Goal: Task Accomplishment & Management: Complete application form

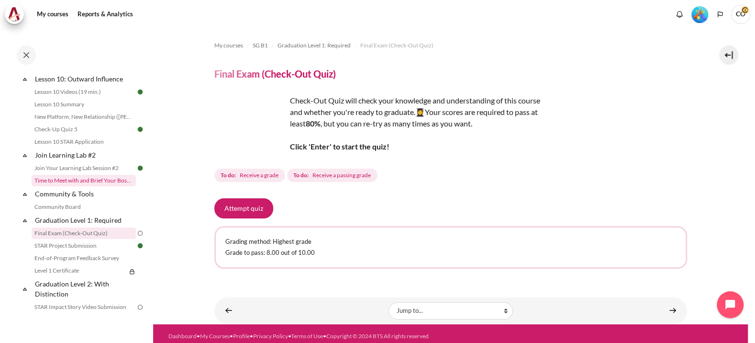
scroll to position [956, 0]
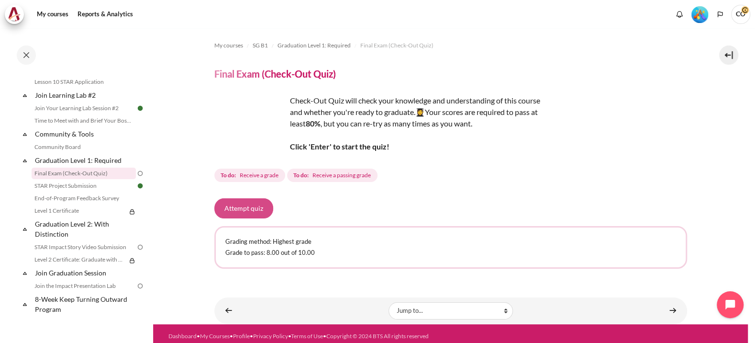
click at [239, 198] on button "Attempt quiz" at bounding box center [243, 208] width 59 height 20
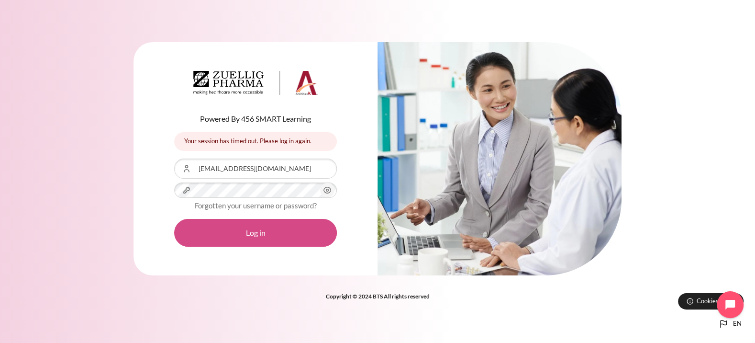
click at [289, 224] on button "Log in" at bounding box center [255, 233] width 163 height 28
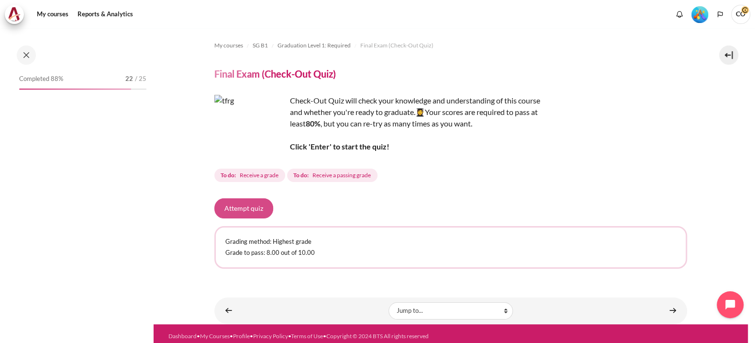
click at [230, 198] on button "Attempt quiz" at bounding box center [243, 208] width 59 height 20
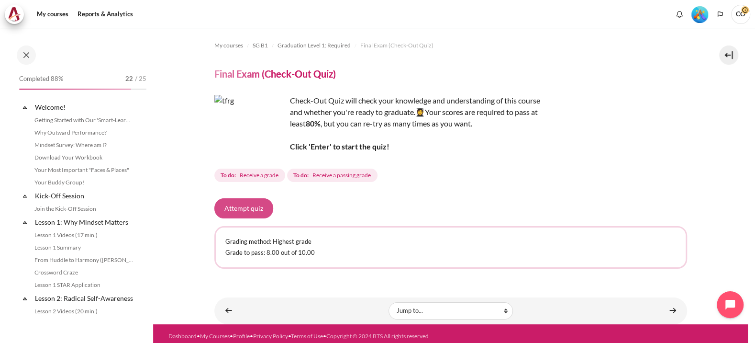
scroll to position [897, 0]
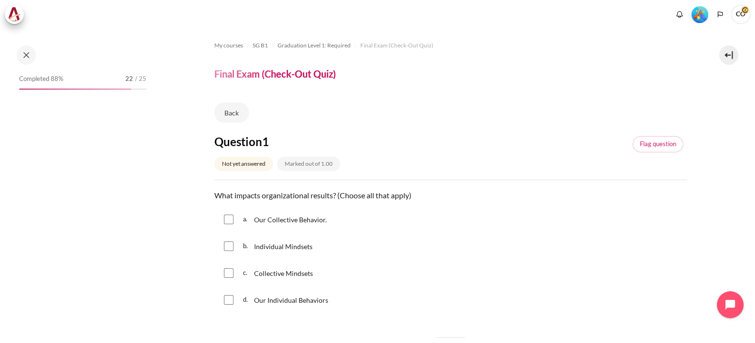
scroll to position [897, 0]
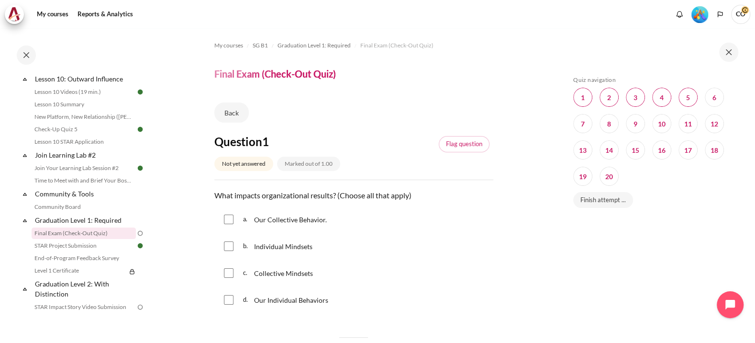
click at [268, 242] on span "Individual Mindsets" at bounding box center [283, 246] width 58 height 8
checkbox input "true"
click at [235, 260] on div "c. Collective Mindsets" at bounding box center [353, 272] width 279 height 25
click at [232, 268] on input "Content" at bounding box center [229, 273] width 10 height 10
checkbox input "true"
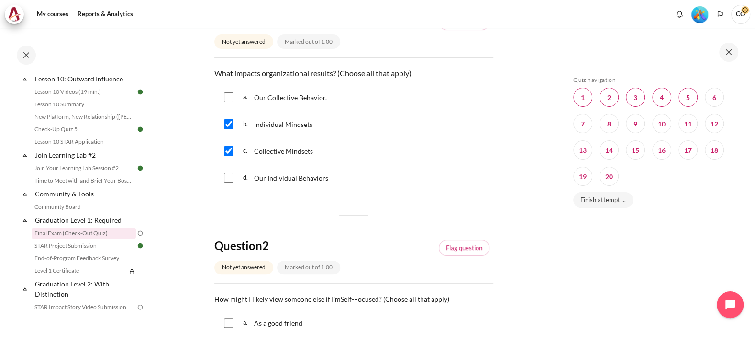
scroll to position [179, 0]
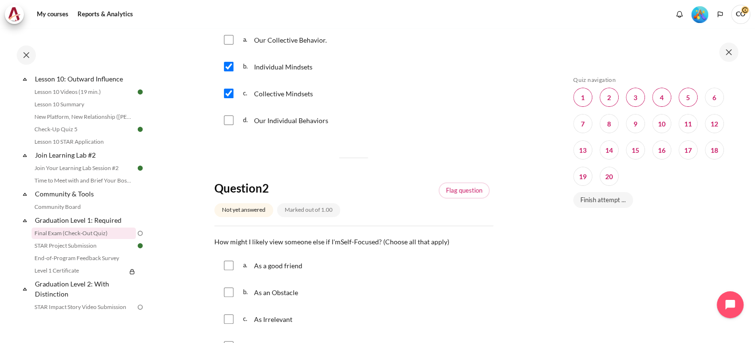
click at [232, 287] on input "Content" at bounding box center [229, 292] width 10 height 10
checkbox input "true"
click at [227, 314] on input "Content" at bounding box center [229, 319] width 10 height 10
checkbox input "true"
click at [228, 341] on input "Content" at bounding box center [229, 346] width 10 height 10
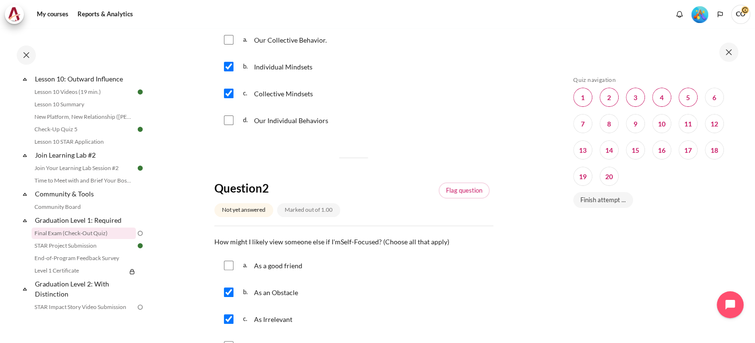
checkbox input "true"
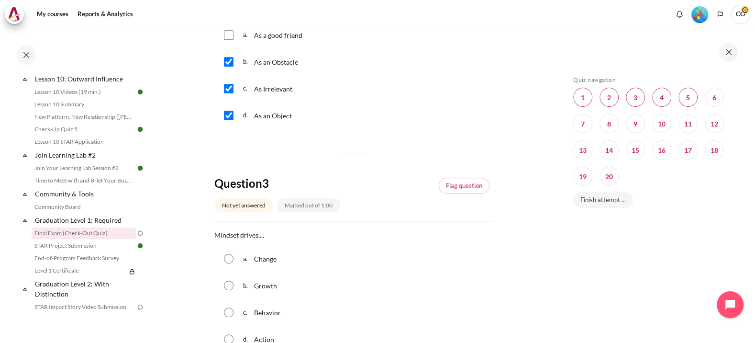
scroll to position [419, 0]
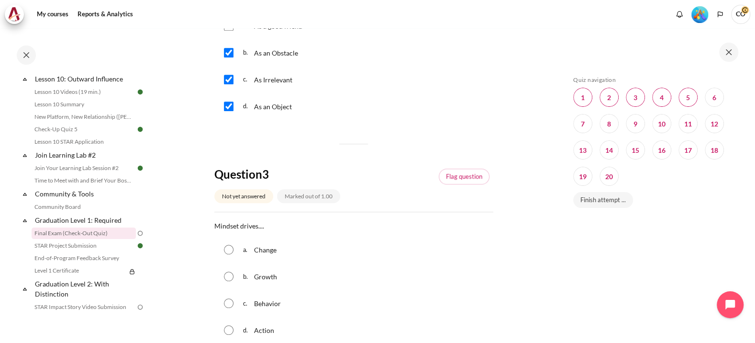
click at [232, 298] on input "Content" at bounding box center [229, 303] width 10 height 10
radio input "true"
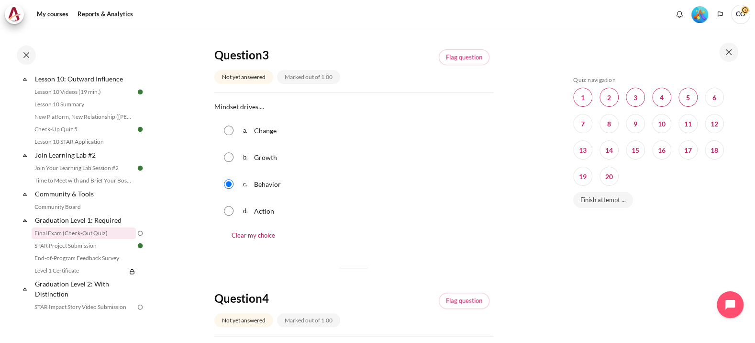
scroll to position [598, 0]
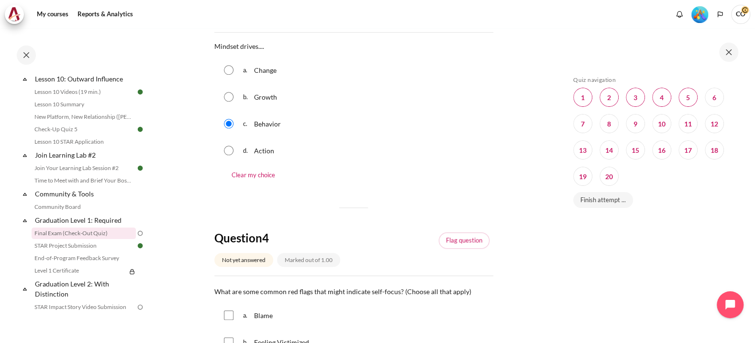
click at [229, 310] on input "Content" at bounding box center [229, 315] width 10 height 10
checkbox input "true"
click at [226, 337] on input "Content" at bounding box center [229, 342] width 10 height 10
checkbox input "true"
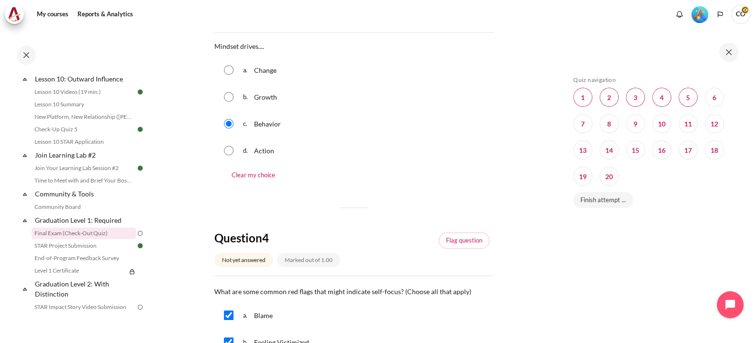
checkbox input "true"
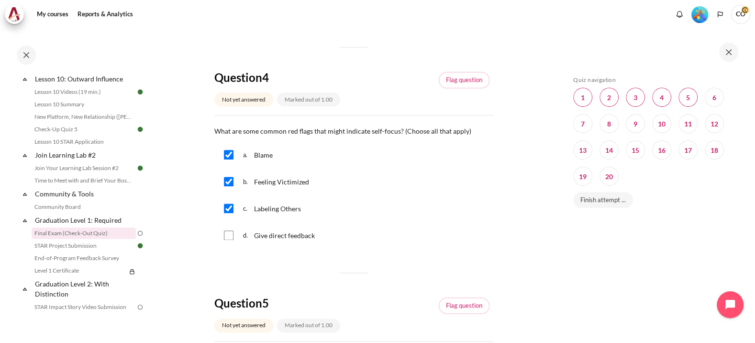
scroll to position [777, 0]
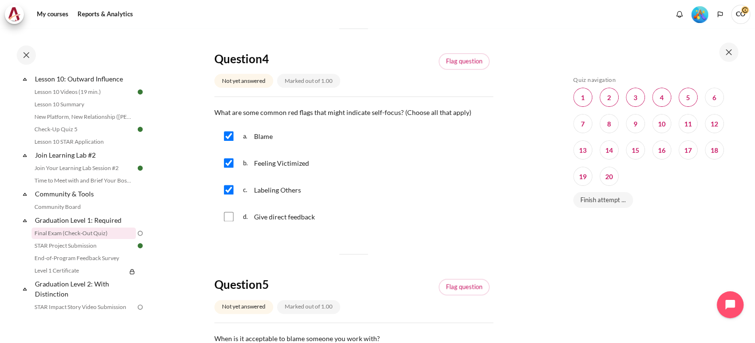
radio input "true"
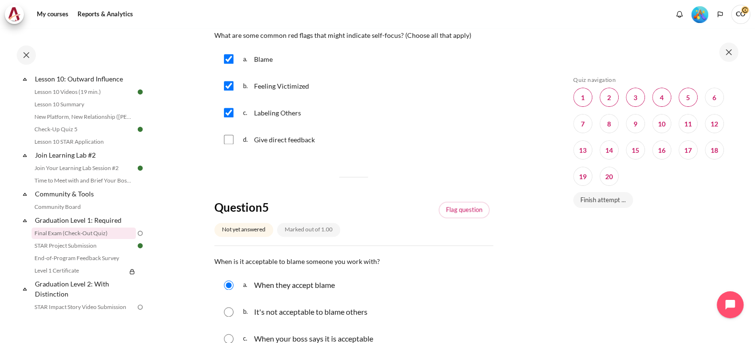
scroll to position [876, 0]
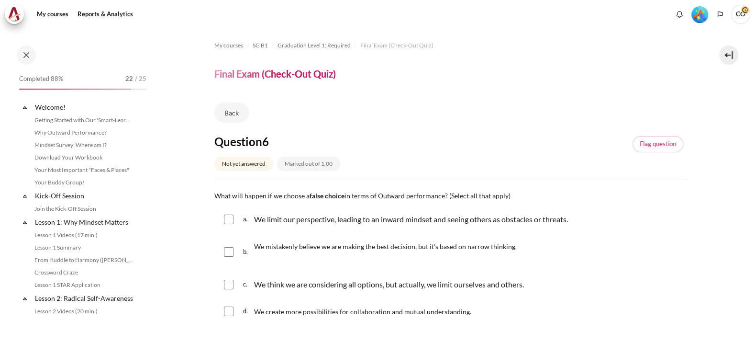
scroll to position [897, 0]
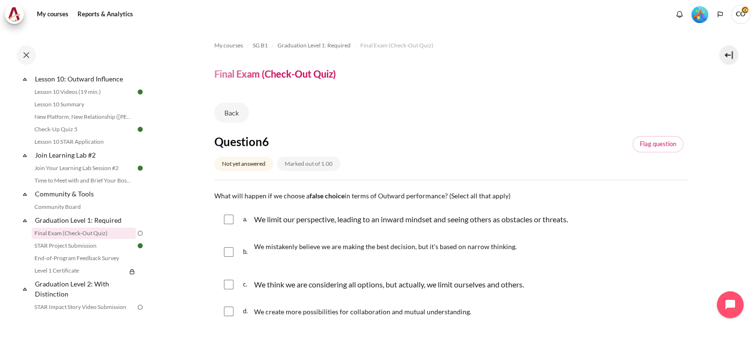
click at [230, 214] on input "Content" at bounding box center [229, 219] width 10 height 10
checkbox input "true"
click at [229, 247] on input "Content" at bounding box center [229, 252] width 10 height 10
checkbox input "true"
click at [225, 279] on input "Content" at bounding box center [229, 284] width 10 height 10
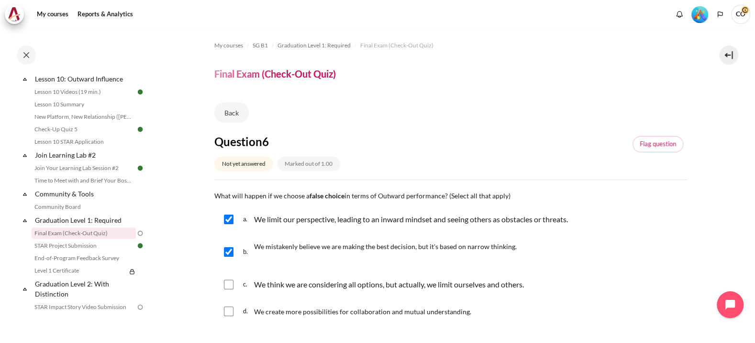
checkbox input "true"
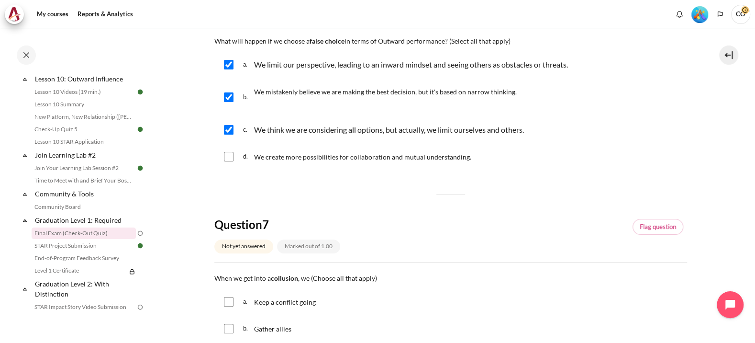
scroll to position [179, 0]
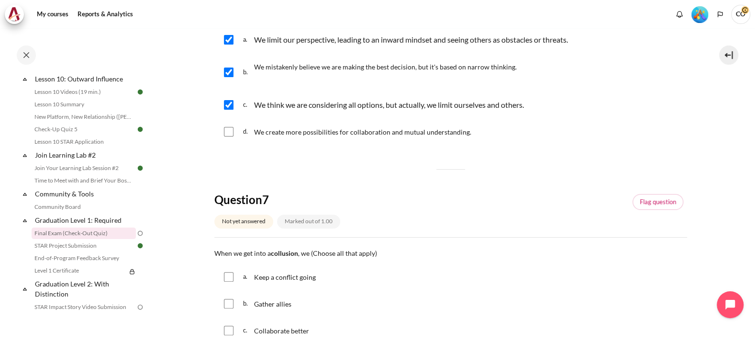
click at [226, 299] on input "Content" at bounding box center [229, 304] width 10 height 10
checkbox input "true"
click at [238, 264] on div "a. Keep a conflict going" at bounding box center [450, 276] width 473 height 25
click at [234, 264] on div "a. Keep a conflict going" at bounding box center [450, 276] width 473 height 25
click at [231, 272] on input "Content" at bounding box center [229, 277] width 10 height 10
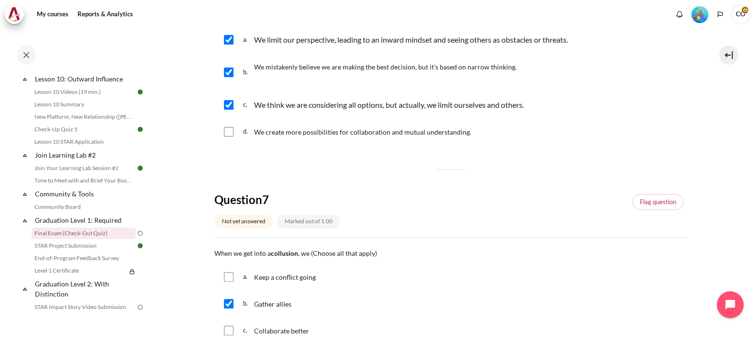
checkbox input "true"
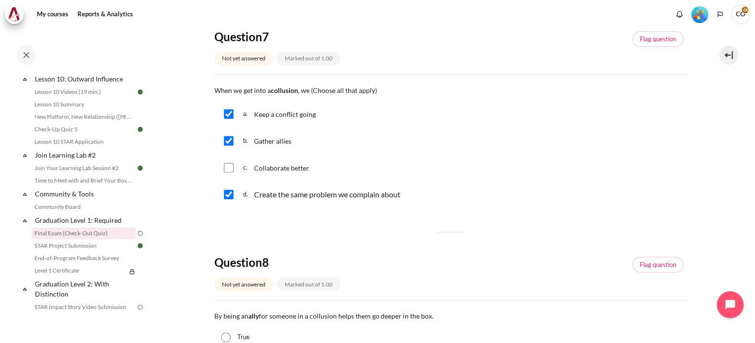
scroll to position [359, 0]
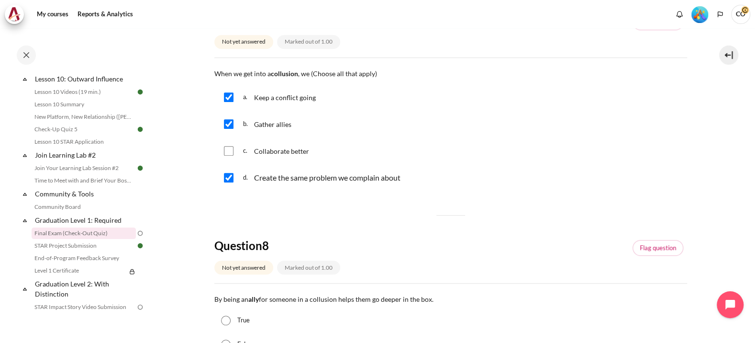
click at [224, 315] on input "True" at bounding box center [226, 320] width 10 height 10
radio input "true"
click at [224, 315] on input "True" at bounding box center [226, 320] width 10 height 10
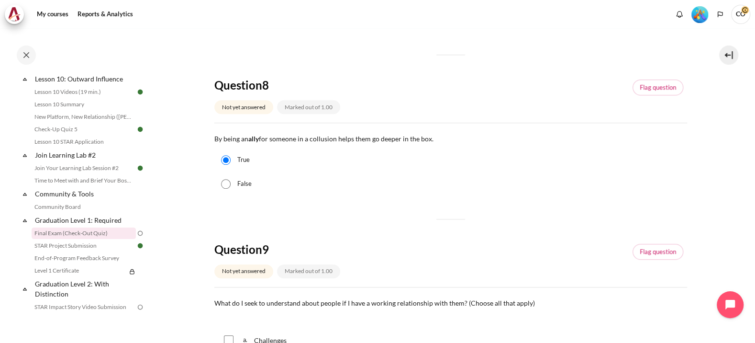
scroll to position [538, 0]
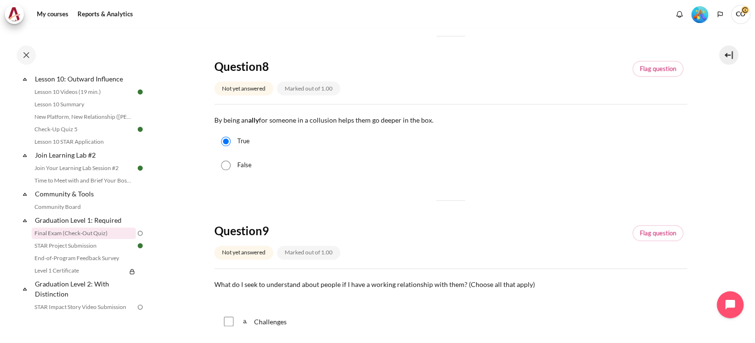
click at [229, 316] on input "Content" at bounding box center [229, 321] width 10 height 10
checkbox input "true"
click at [227, 342] on input "Content" at bounding box center [229, 348] width 10 height 10
checkbox input "true"
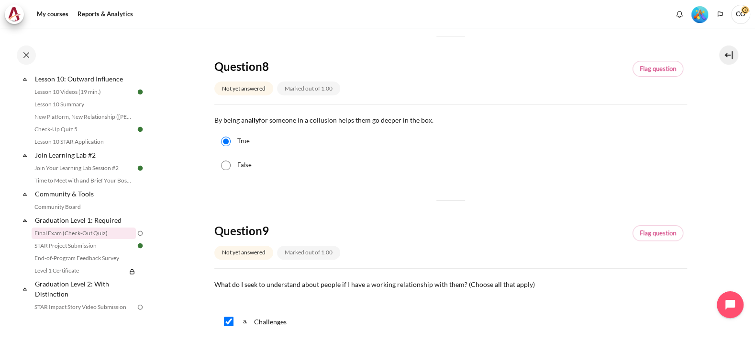
checkbox input "true"
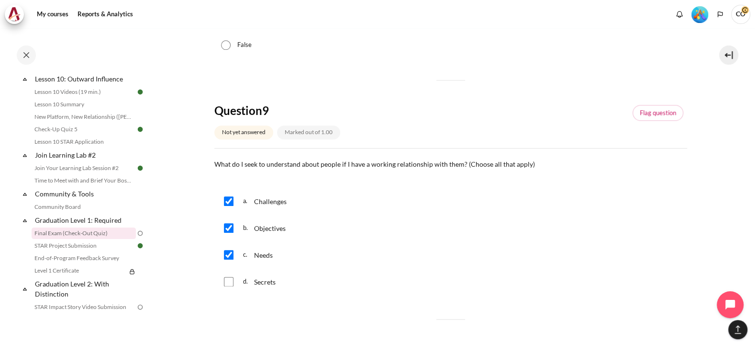
scroll to position [718, 0]
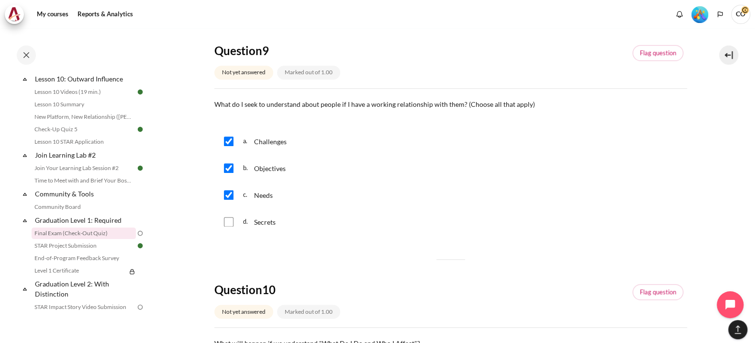
radio input "true"
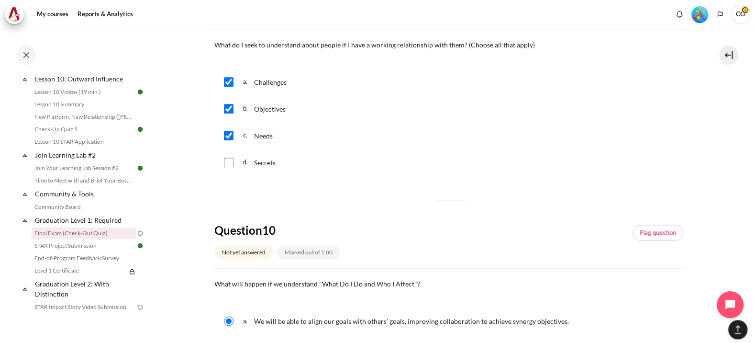
scroll to position [822, 0]
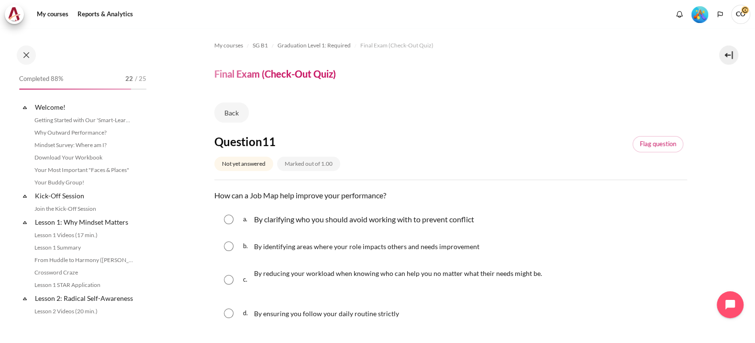
scroll to position [897, 0]
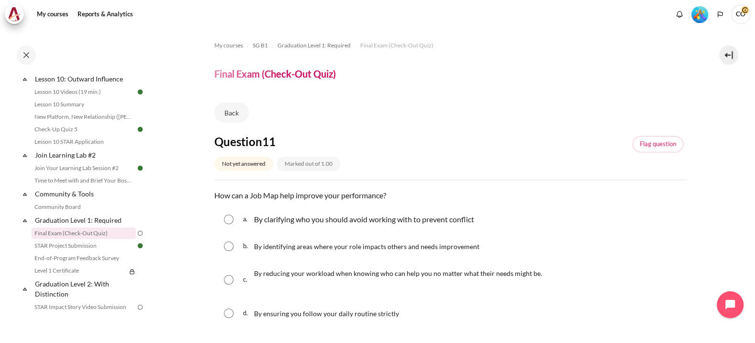
click at [234, 233] on div "b. By identifying areas where your role impacts others and needs improvement" at bounding box center [450, 245] width 473 height 25
click at [224, 241] on input "Content" at bounding box center [229, 246] width 10 height 10
radio input "true"
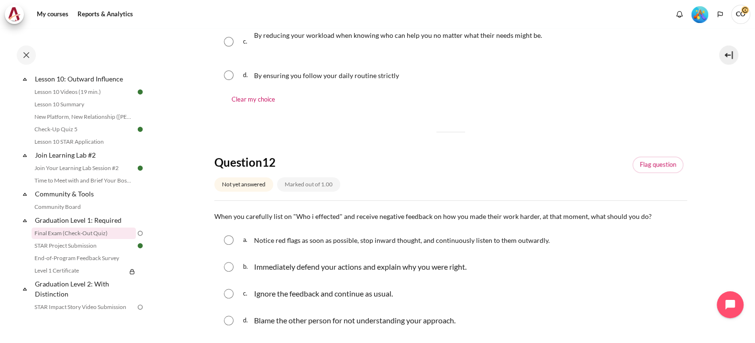
scroll to position [239, 0]
click at [234, 226] on div "a. Notice red flags as soon as possible, stop inward thought, and continuously …" at bounding box center [450, 238] width 473 height 25
click at [222, 226] on div "a. Notice red flags as soon as possible, stop inward thought, and continuously …" at bounding box center [450, 238] width 473 height 25
click at [228, 234] on input "Content" at bounding box center [229, 239] width 10 height 10
radio input "true"
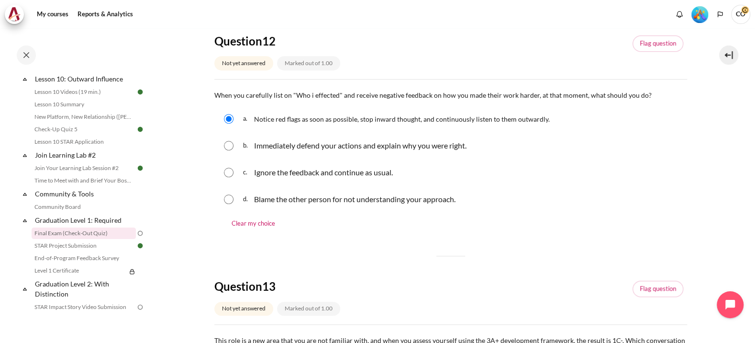
scroll to position [419, 0]
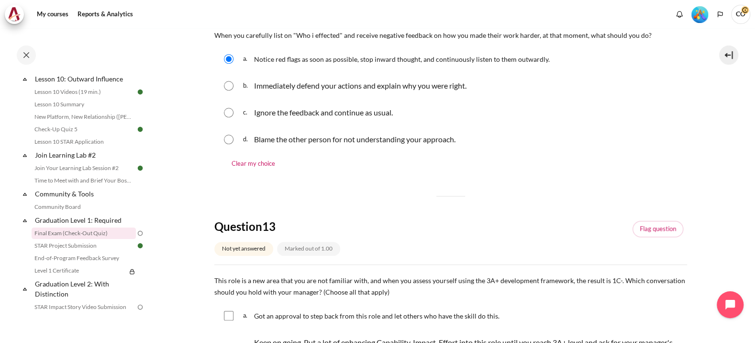
click at [230, 342] on input "Content" at bounding box center [229, 348] width 10 height 10
checkbox input "true"
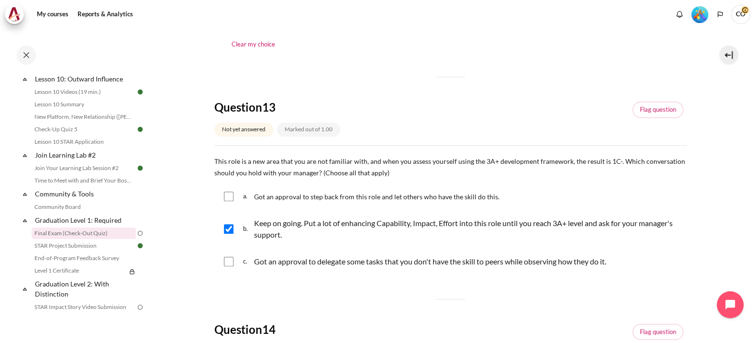
scroll to position [598, 0]
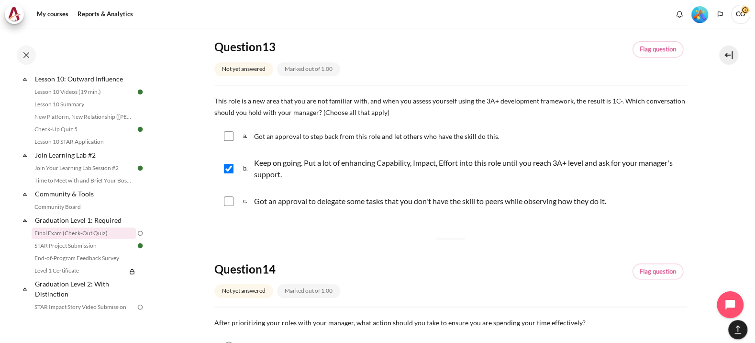
click at [231, 341] on input "Content" at bounding box center [229, 346] width 10 height 10
radio input "true"
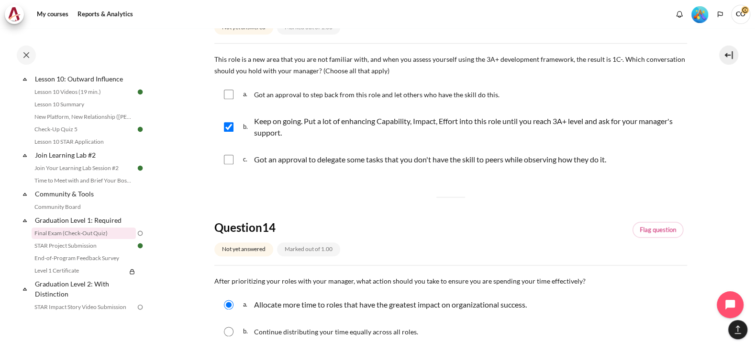
scroll to position [658, 0]
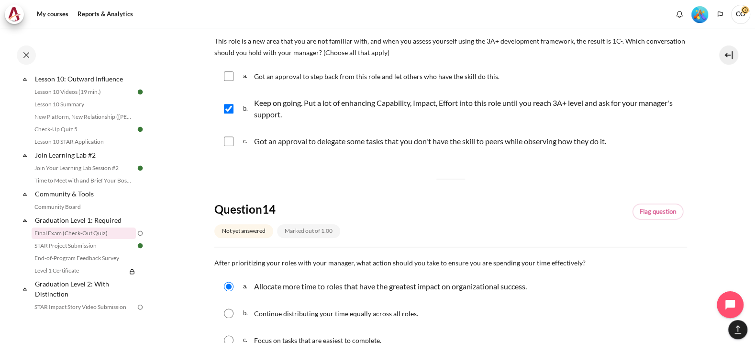
radio input "true"
click at [230, 281] on input "Content" at bounding box center [229, 286] width 10 height 10
radio input "true"
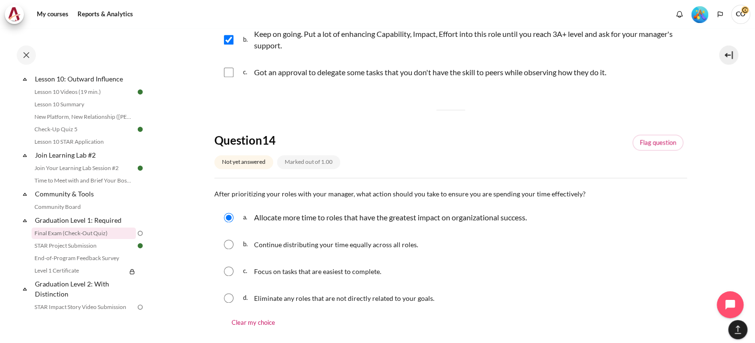
scroll to position [777, 0]
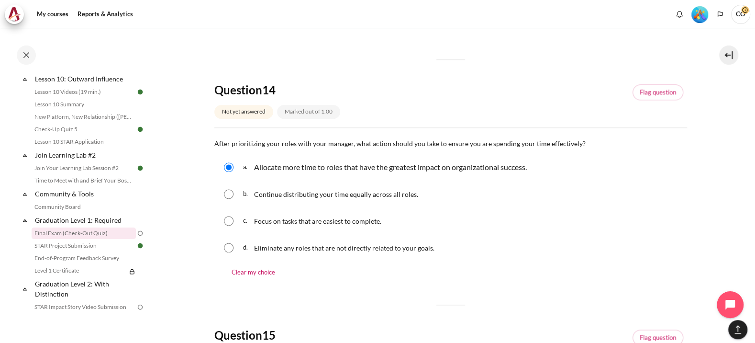
drag, startPoint x: 437, startPoint y: 223, endPoint x: 205, endPoint y: 226, distance: 231.6
copy span "What is the difference between the "Meet to learn" and "Meet to give" tools?"
radio input "true"
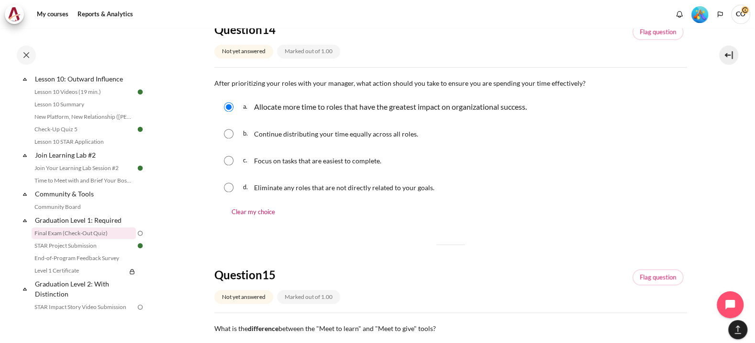
scroll to position [895, 0]
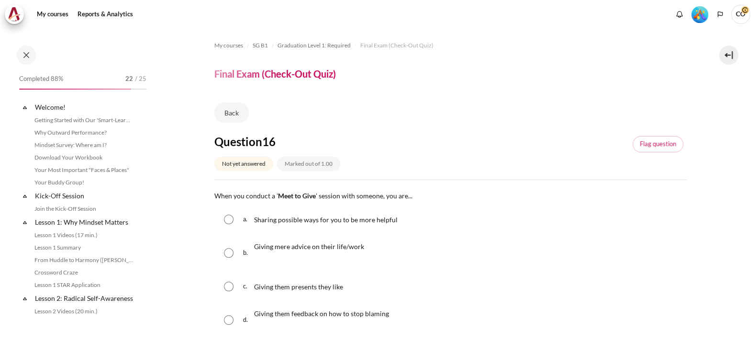
scroll to position [897, 0]
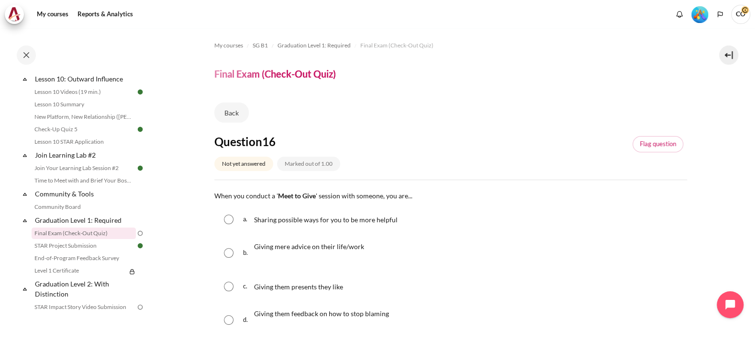
click at [224, 214] on input "Content" at bounding box center [229, 219] width 10 height 10
radio input "true"
click at [224, 214] on input "Content" at bounding box center [229, 219] width 10 height 10
click at [224, 248] on input "Content" at bounding box center [229, 253] width 10 height 10
radio input "true"
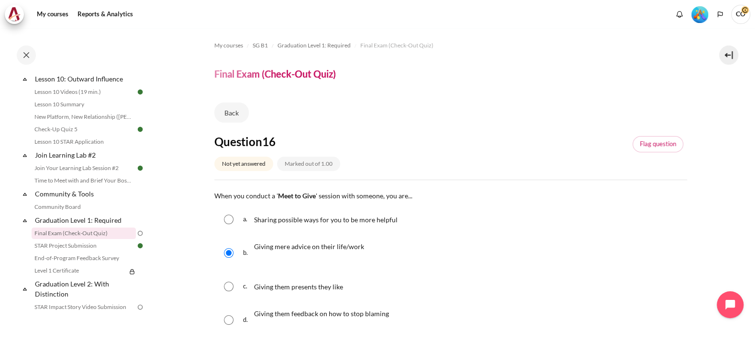
click at [228, 281] on input "Content" at bounding box center [229, 286] width 10 height 10
radio input "true"
click at [230, 300] on div "d. Giving them feedback on how to stop blaming" at bounding box center [450, 319] width 473 height 38
click at [230, 315] on input "Content" at bounding box center [229, 320] width 10 height 10
radio input "true"
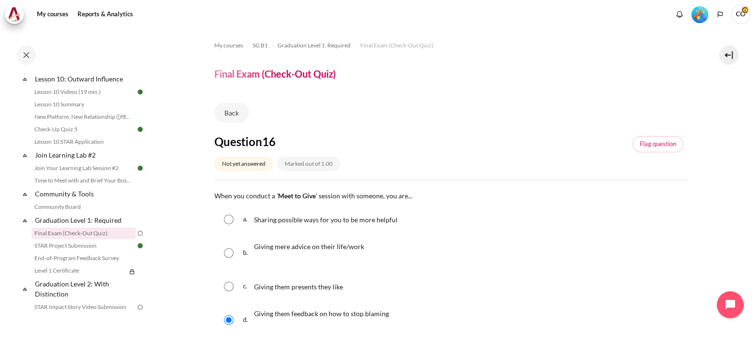
click at [225, 214] on input "Content" at bounding box center [229, 219] width 10 height 10
radio input "true"
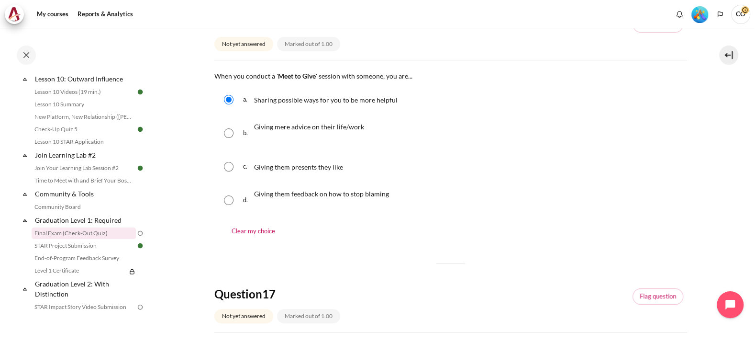
scroll to position [239, 0]
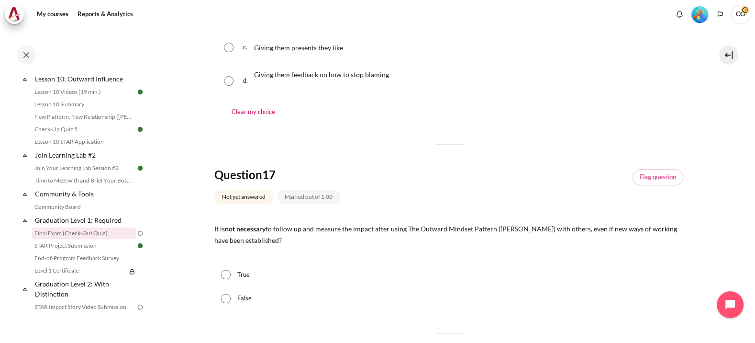
click at [232, 286] on div "False" at bounding box center [450, 298] width 473 height 24
click at [228, 293] on input "False" at bounding box center [226, 298] width 10 height 10
radio input "true"
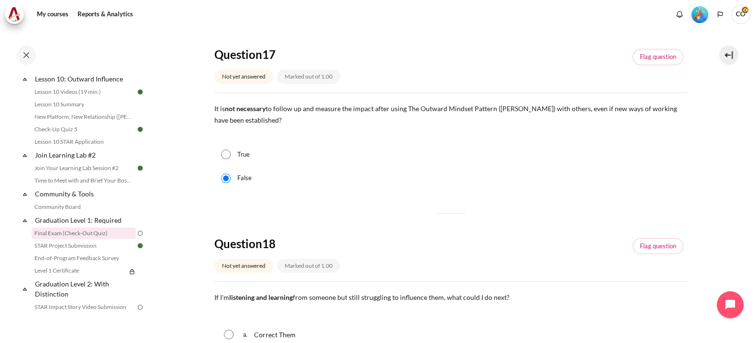
scroll to position [419, 0]
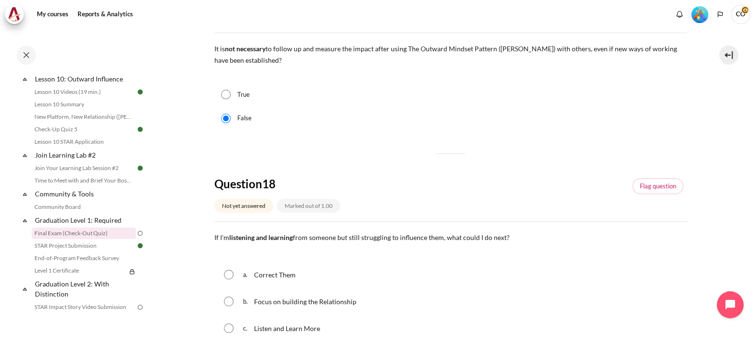
click at [228, 296] on input "Content" at bounding box center [229, 301] width 10 height 10
radio input "true"
click at [228, 323] on input "Content" at bounding box center [229, 328] width 10 height 10
radio input "true"
click at [225, 296] on input "Content" at bounding box center [229, 301] width 10 height 10
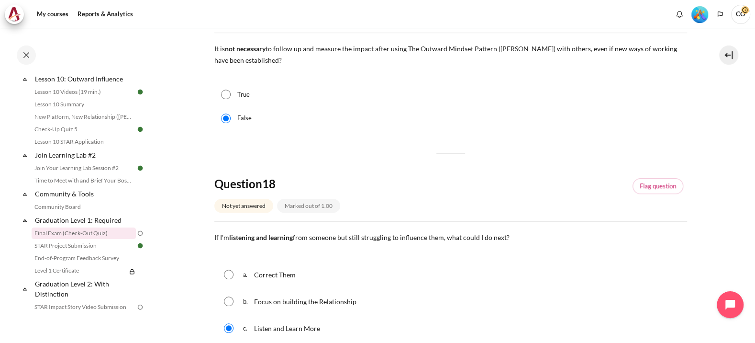
radio input "true"
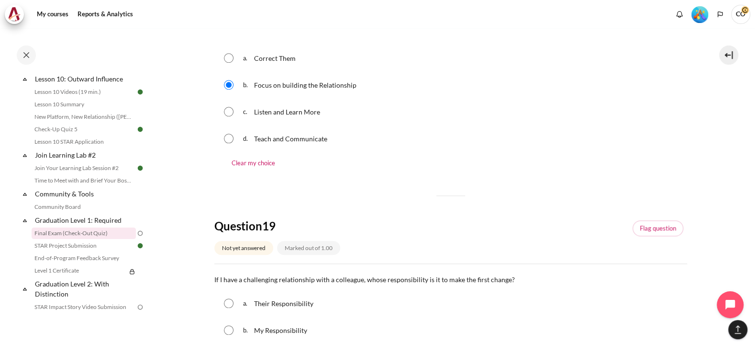
scroll to position [658, 0]
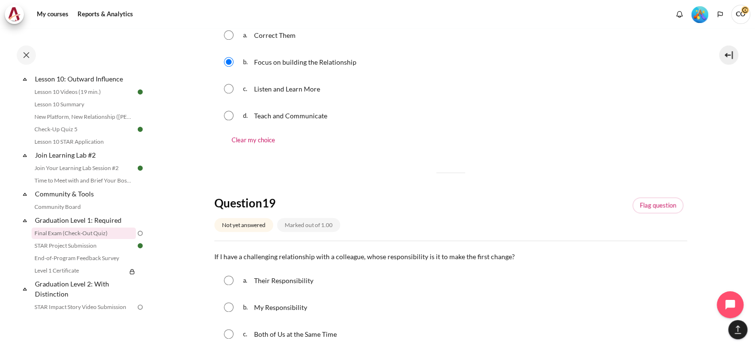
click at [229, 302] on input "Content" at bounding box center [229, 307] width 10 height 10
radio input "true"
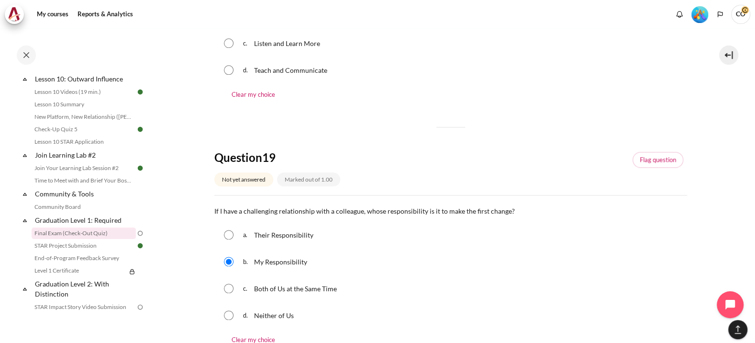
scroll to position [777, 0]
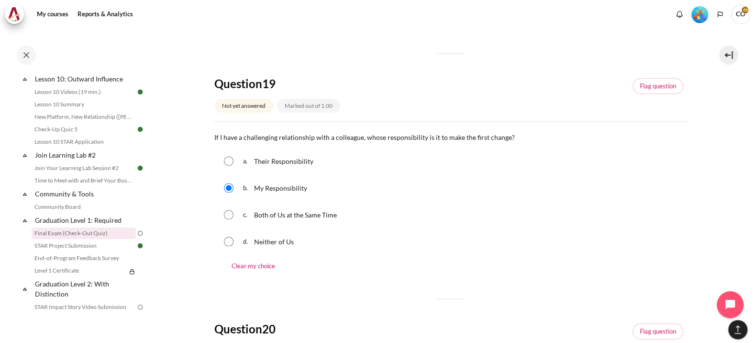
checkbox input "true"
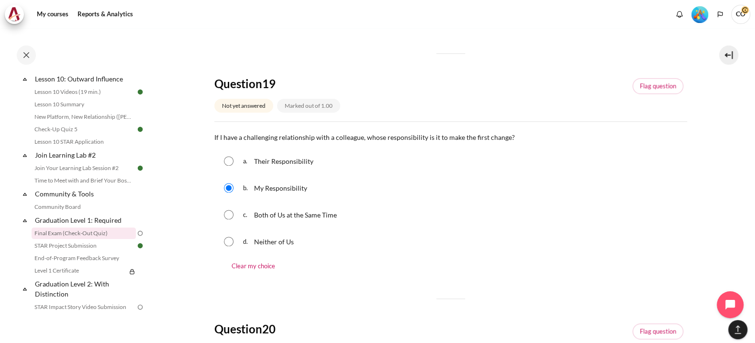
checkbox input "true"
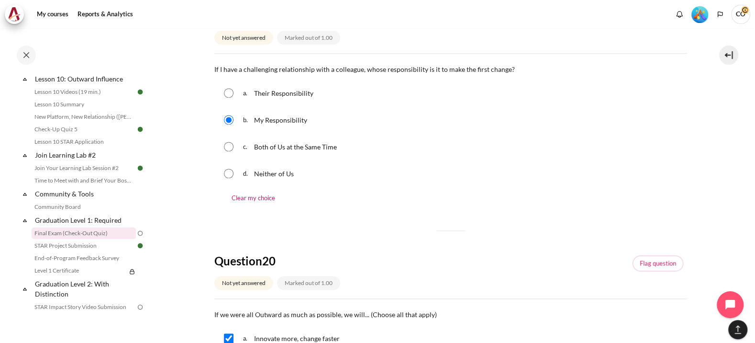
scroll to position [845, 0]
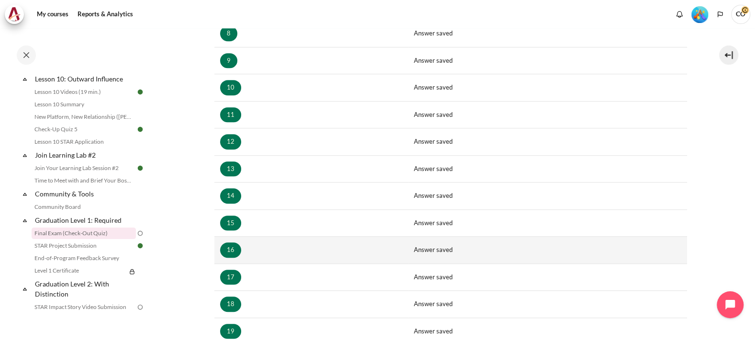
scroll to position [419, 0]
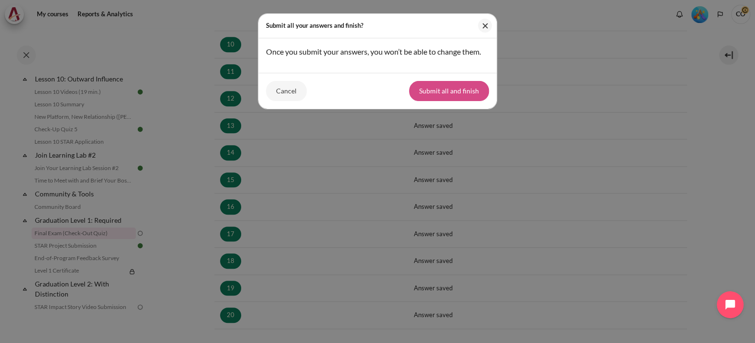
click at [467, 81] on button "Submit all and finish" at bounding box center [449, 91] width 80 height 20
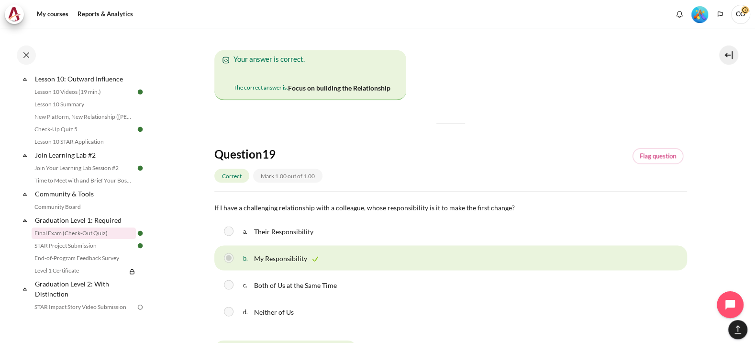
scroll to position [5883, 0]
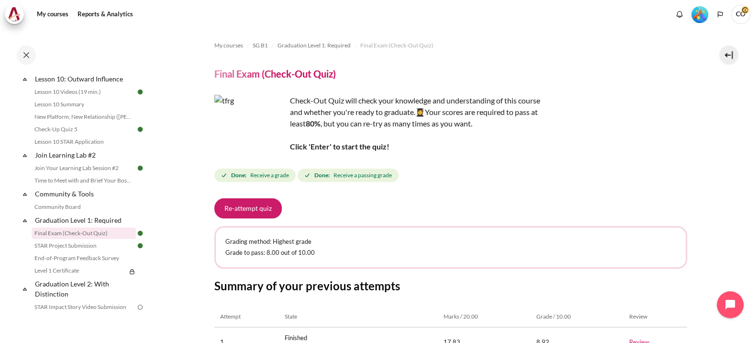
scroll to position [57, 0]
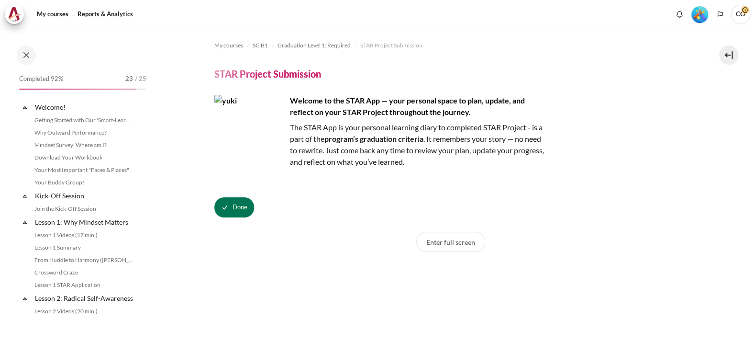
scroll to position [908, 0]
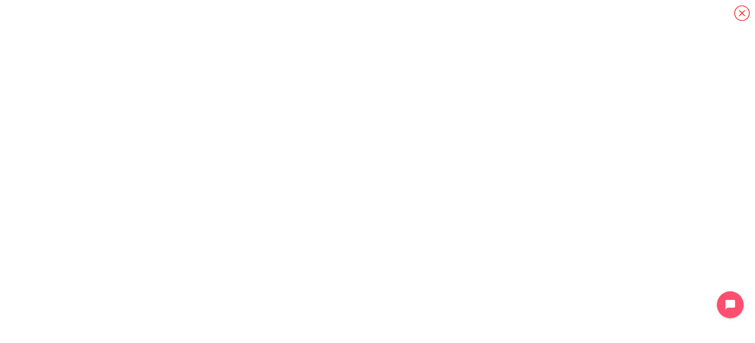
click at [746, 12] on icon "Content" at bounding box center [741, 13] width 17 height 17
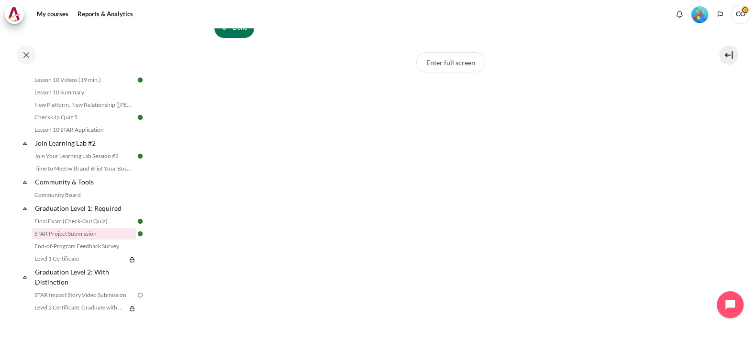
scroll to position [261, 0]
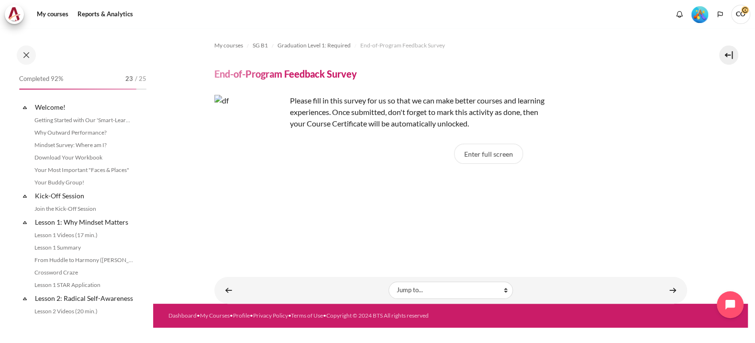
scroll to position [920, 0]
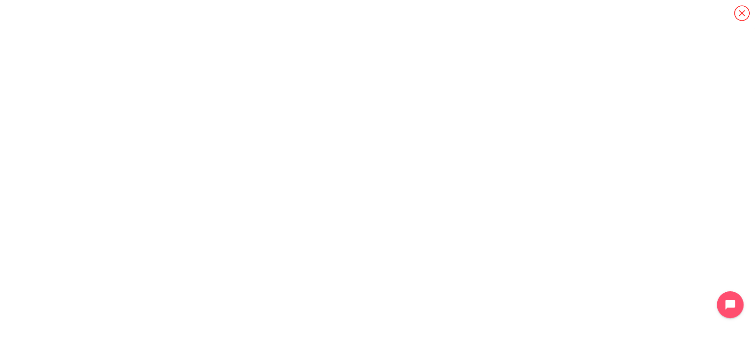
click at [740, 16] on icon "Content" at bounding box center [741, 13] width 17 height 17
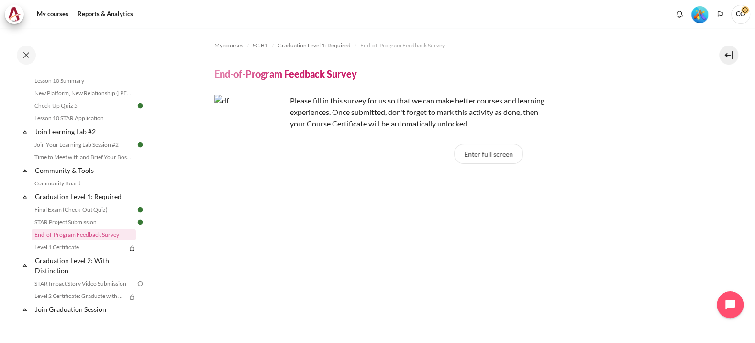
click at [740, 16] on span "CO" at bounding box center [740, 14] width 19 height 19
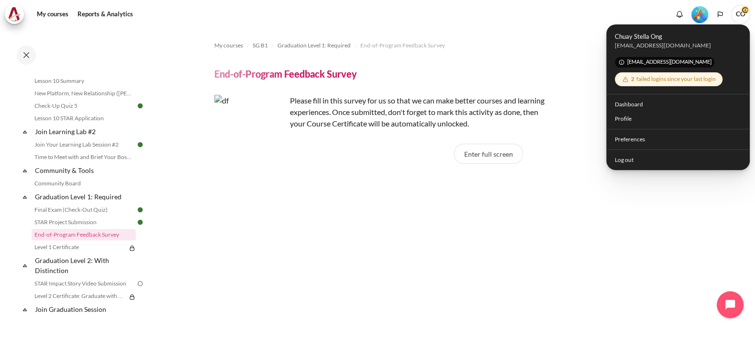
click at [584, 110] on div "Please fill in this survey for us so that we can make better courses and learni…" at bounding box center [450, 112] width 473 height 34
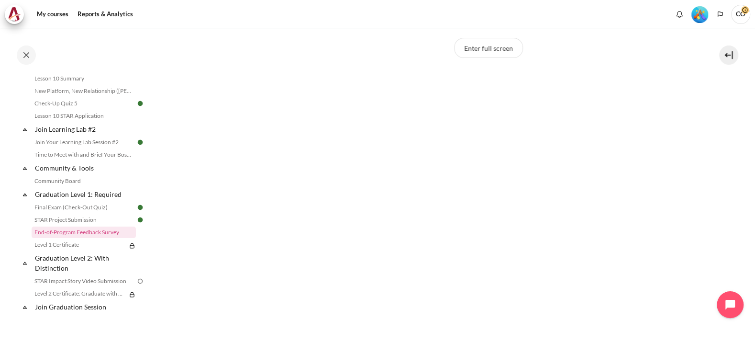
scroll to position [120, 0]
click at [722, 56] on button at bounding box center [728, 54] width 19 height 19
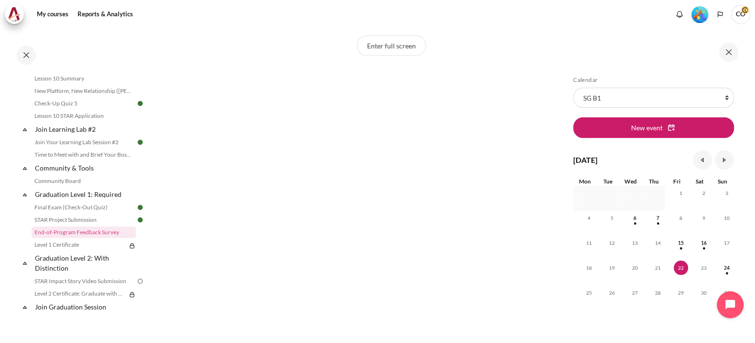
click at [722, 56] on button at bounding box center [728, 52] width 19 height 19
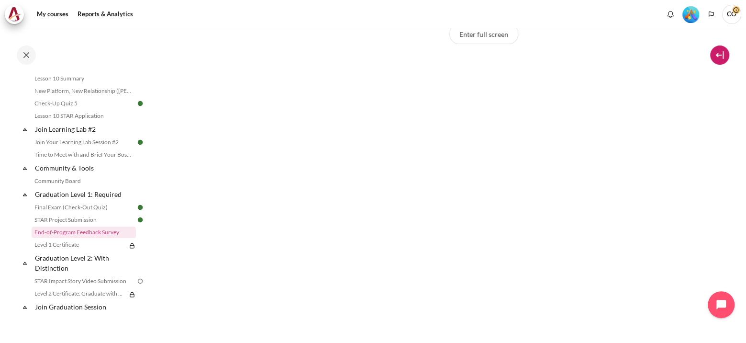
click at [722, 56] on button at bounding box center [719, 54] width 19 height 19
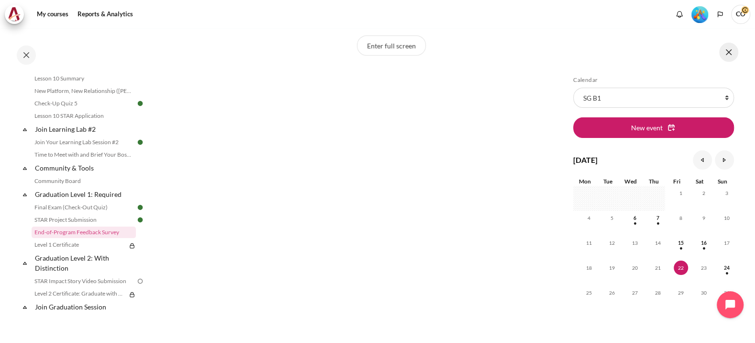
click at [722, 56] on button at bounding box center [728, 52] width 19 height 19
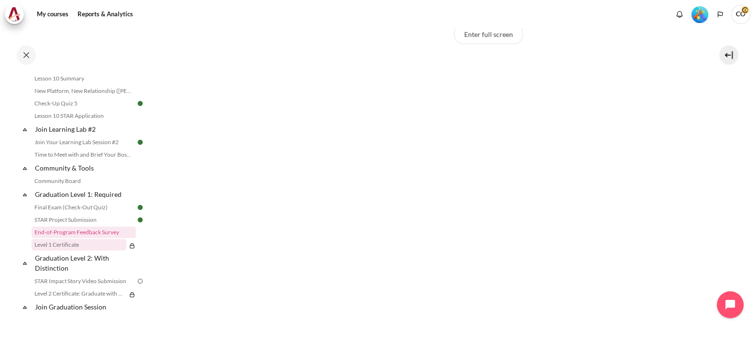
click at [49, 239] on link "Level 1 Certificate" at bounding box center [79, 244] width 95 height 11
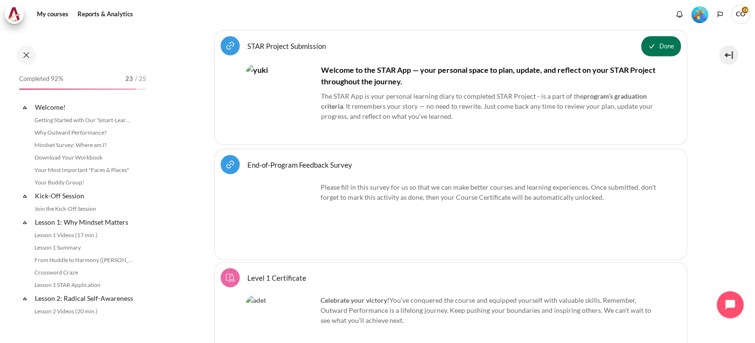
scroll to position [931, 0]
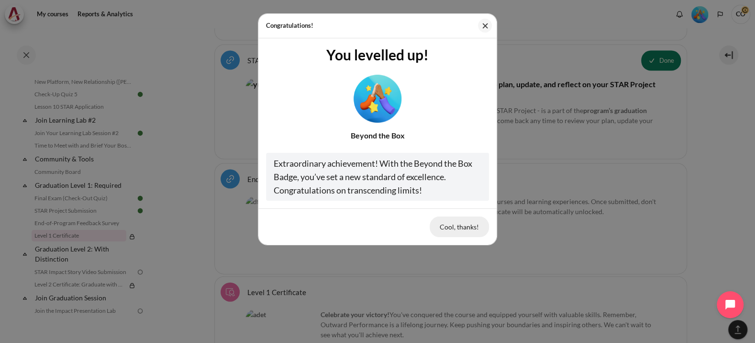
click at [455, 216] on button "Cool, thanks!" at bounding box center [459, 226] width 59 height 20
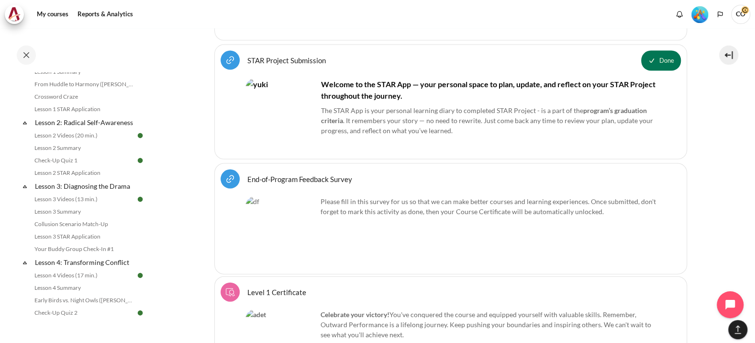
scroll to position [239, 0]
